Goal: Book appointment/travel/reservation

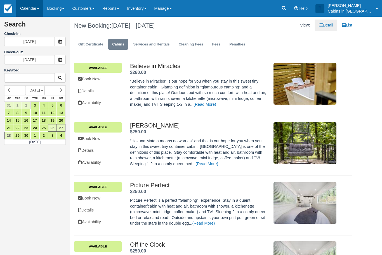
click at [31, 2] on link "Calendar" at bounding box center [29, 8] width 27 height 17
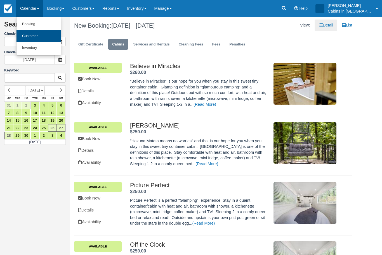
click at [41, 36] on link "Customer" at bounding box center [38, 36] width 44 height 12
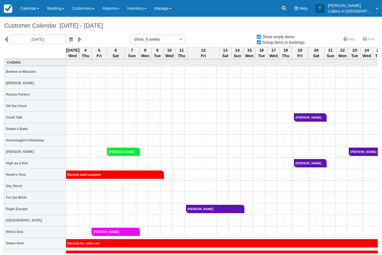
select select
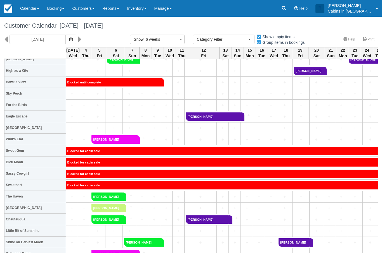
scroll to position [93, 0]
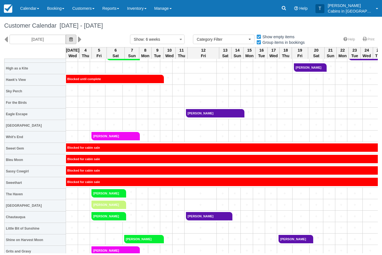
click at [66, 36] on button "button" at bounding box center [71, 39] width 11 height 9
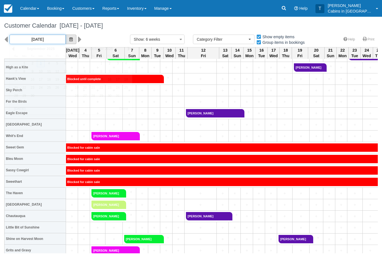
scroll to position [97, 0]
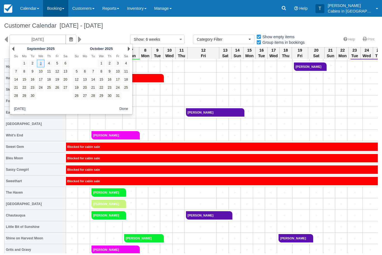
click at [61, 8] on link "Booking" at bounding box center [55, 8] width 25 height 17
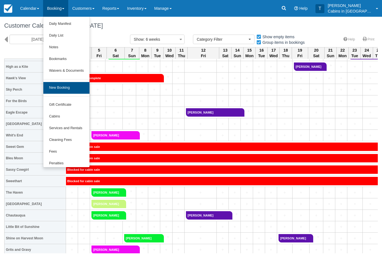
click at [73, 87] on link "New Booking" at bounding box center [66, 88] width 46 height 12
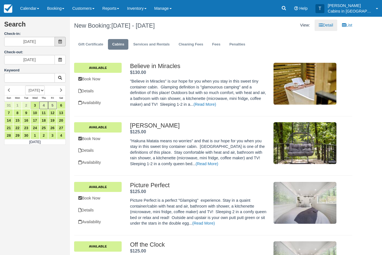
click at [65, 39] on span at bounding box center [59, 41] width 11 height 9
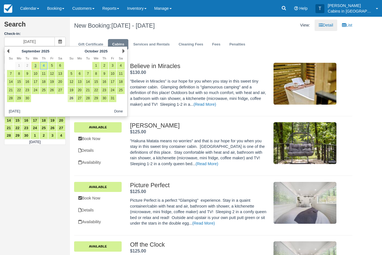
click at [72, 98] on link "26" at bounding box center [72, 99] width 8 height 8
type input "10/26/25"
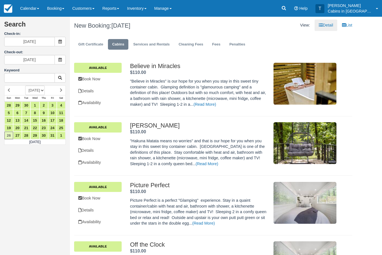
click at [56, 67] on form "Search Check-in: 10/26/25 Check-out: 10/26/25 Keyword SEPTEMBER 2025 OCTOBER 20…" at bounding box center [34, 52] width 61 height 62
click at [61, 59] on icon at bounding box center [60, 60] width 4 height 4
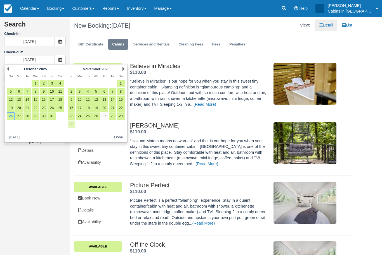
click at [72, 124] on link "30" at bounding box center [72, 125] width 8 height 8
type input "11/30/25"
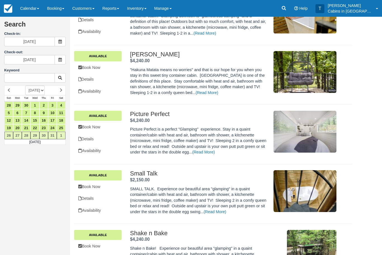
scroll to position [71, 0]
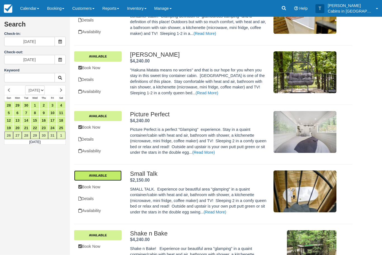
click at [117, 171] on link "Available" at bounding box center [97, 176] width 47 height 10
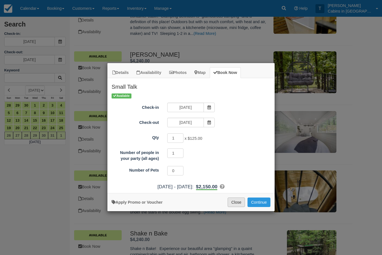
click at [238, 201] on button "Close" at bounding box center [235, 202] width 17 height 9
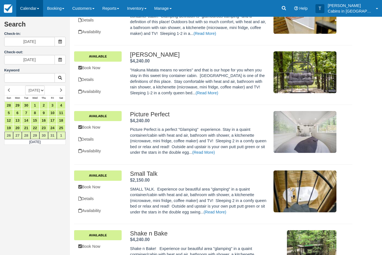
click at [31, 8] on link "Calendar" at bounding box center [29, 8] width 27 height 17
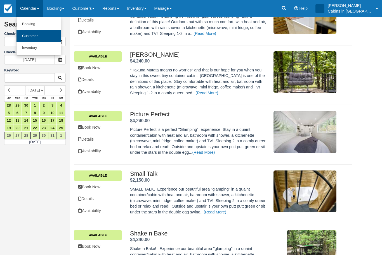
click at [43, 33] on link "Customer" at bounding box center [38, 36] width 44 height 12
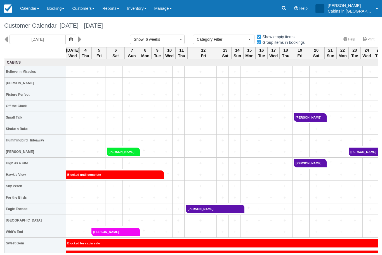
select select
